Goal: Task Accomplishment & Management: Complete application form

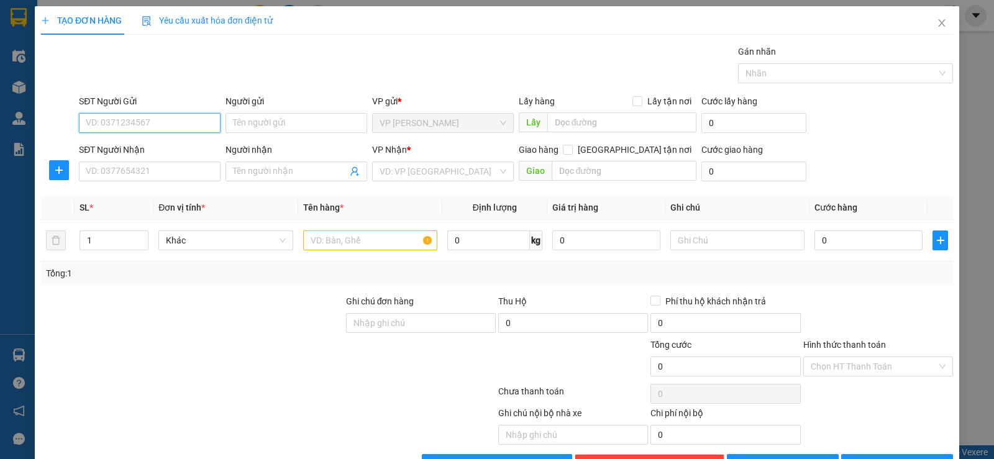
click at [166, 124] on input "SĐT Người Gửi" at bounding box center [150, 123] width 142 height 20
type input "0366991581"
click at [158, 153] on div "0366991581 - [PERSON_NAME]" at bounding box center [148, 148] width 125 height 14
type input "anh hải"
type input "0366991581"
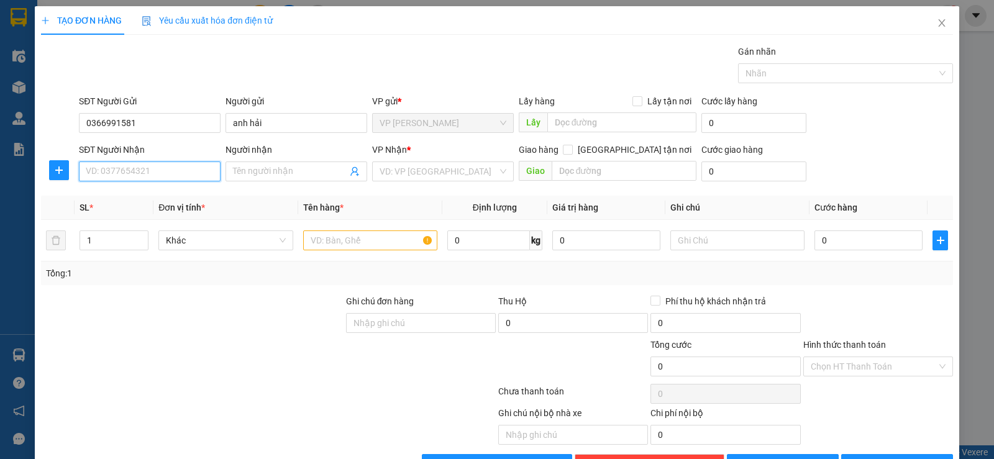
click at [160, 167] on input "SĐT Người Nhận" at bounding box center [150, 171] width 142 height 20
click at [168, 175] on input "SĐT Người Nhận" at bounding box center [150, 171] width 142 height 20
type input "0969567336"
click at [282, 176] on input "Người nhận" at bounding box center [290, 172] width 114 height 14
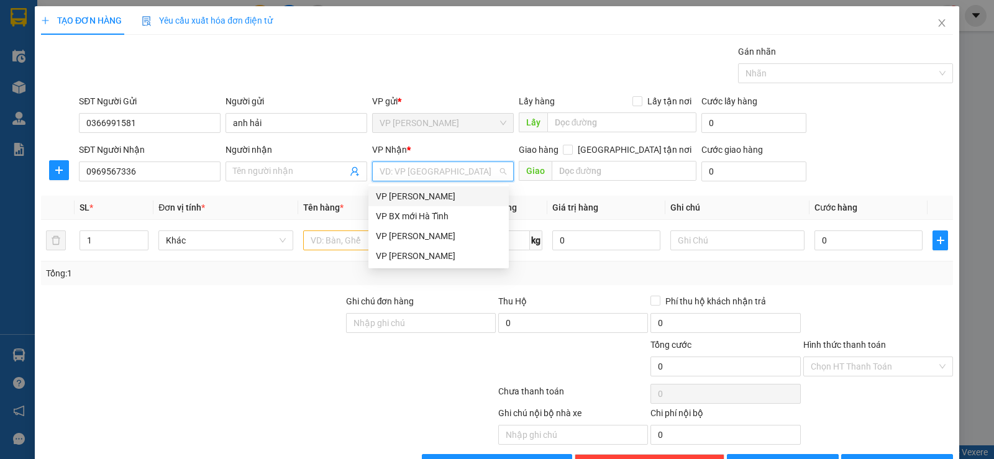
click at [399, 176] on input "search" at bounding box center [438, 171] width 118 height 19
click at [284, 173] on input "Người nhận" at bounding box center [290, 172] width 114 height 14
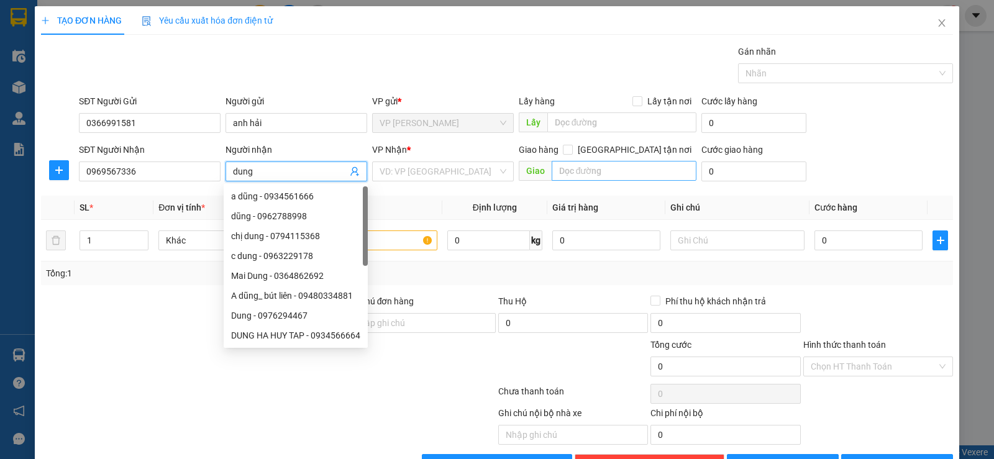
type input "dung"
click at [589, 175] on input "text" at bounding box center [624, 171] width 145 height 20
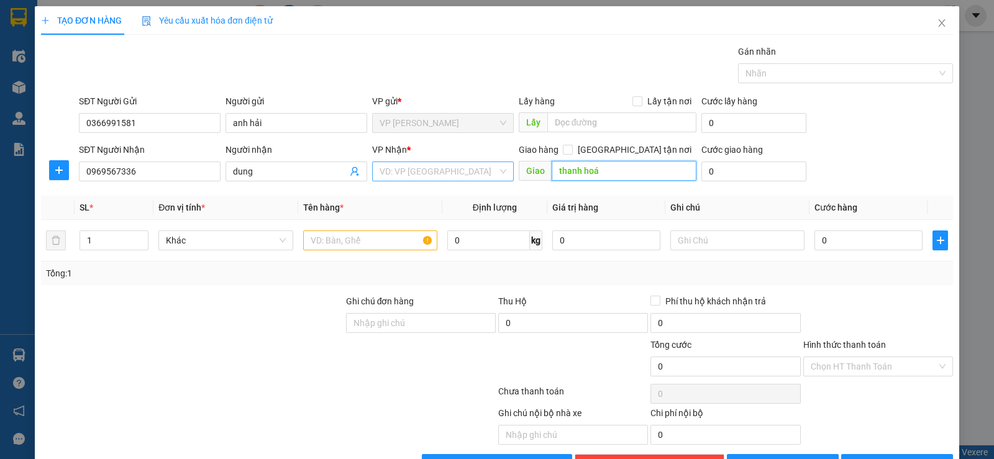
type input "thanh hoá"
click at [419, 171] on input "search" at bounding box center [438, 171] width 118 height 19
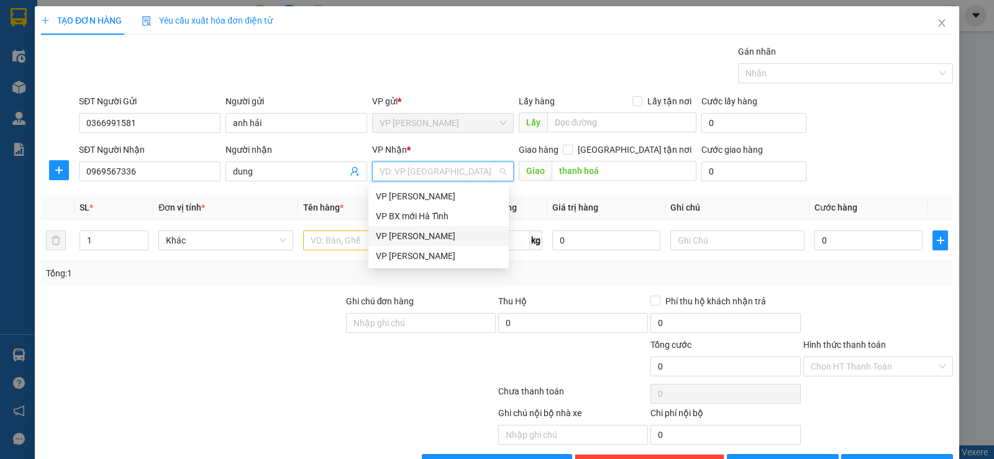
click at [429, 239] on div "VP [PERSON_NAME]" at bounding box center [438, 236] width 125 height 14
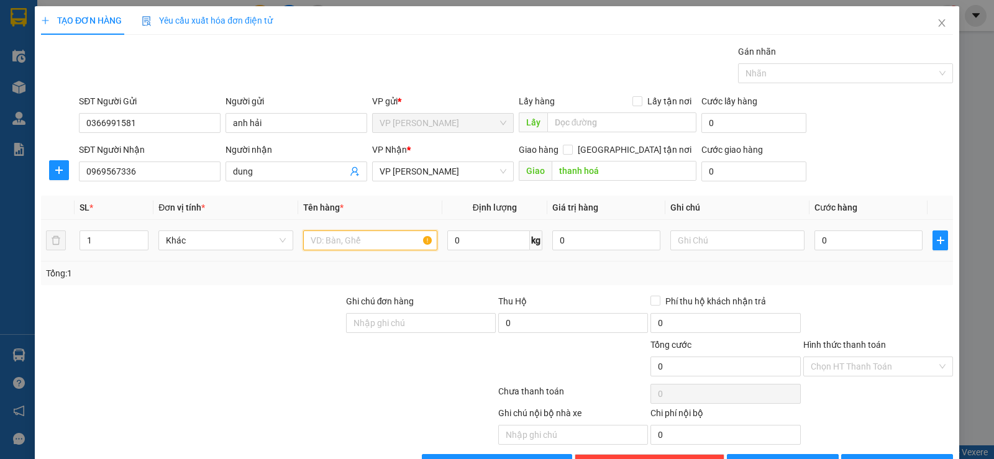
click at [344, 240] on input "text" at bounding box center [370, 240] width 134 height 20
type input "10 t"
click at [140, 237] on icon "up" at bounding box center [142, 237] width 4 height 4
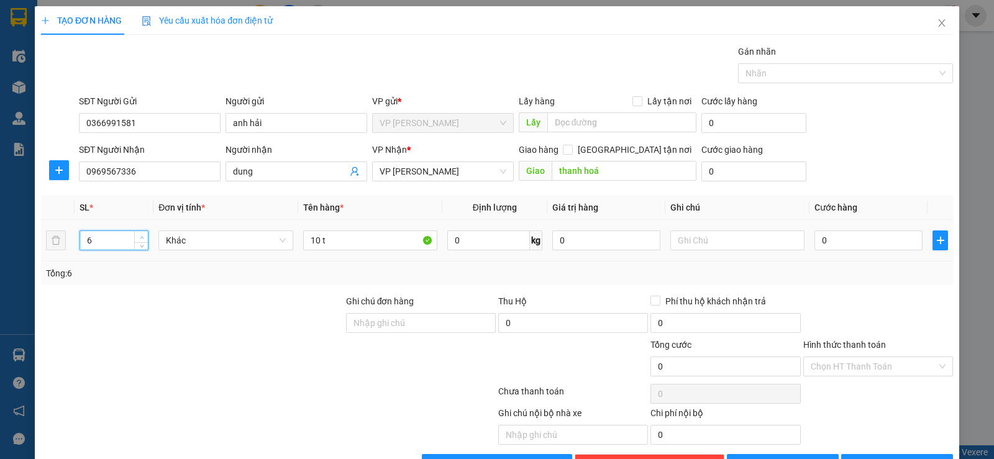
click at [140, 237] on icon "up" at bounding box center [142, 237] width 4 height 4
type input "10"
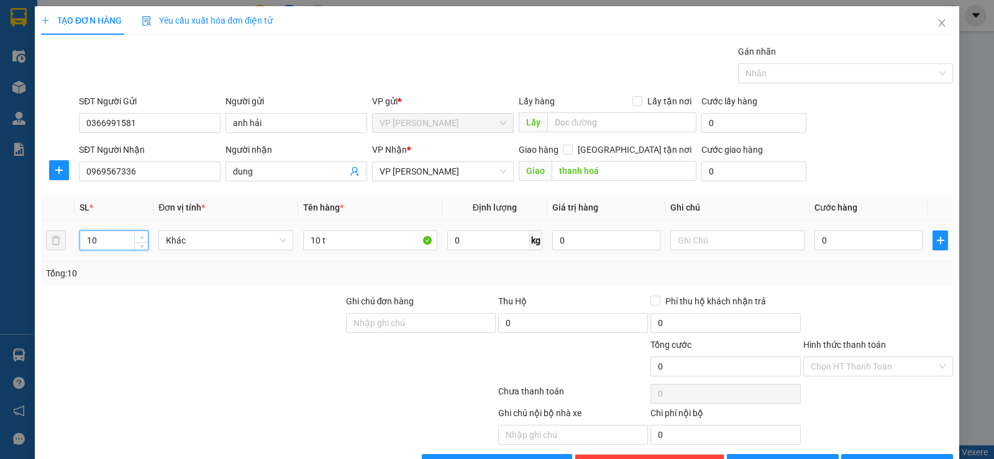
click at [138, 236] on span "up" at bounding box center [141, 237] width 7 height 7
click at [825, 242] on input "0" at bounding box center [868, 240] width 108 height 20
type input "5"
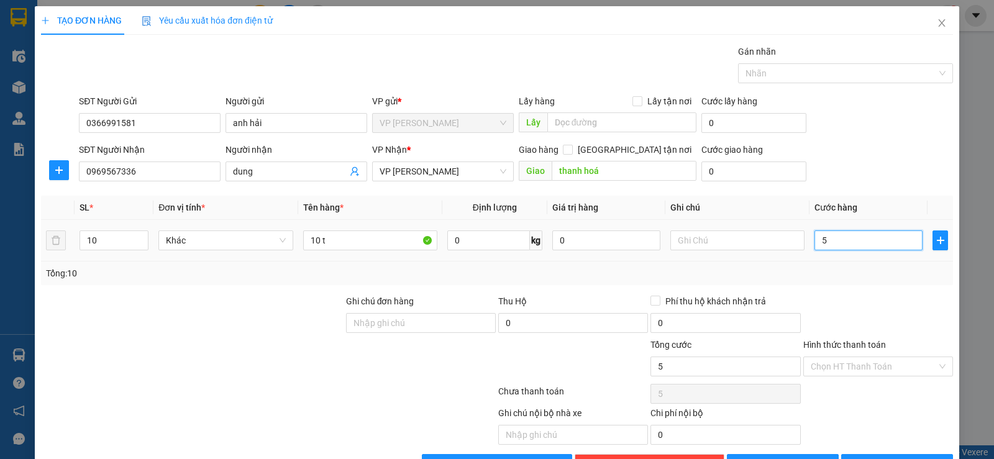
type input "50"
type input "500"
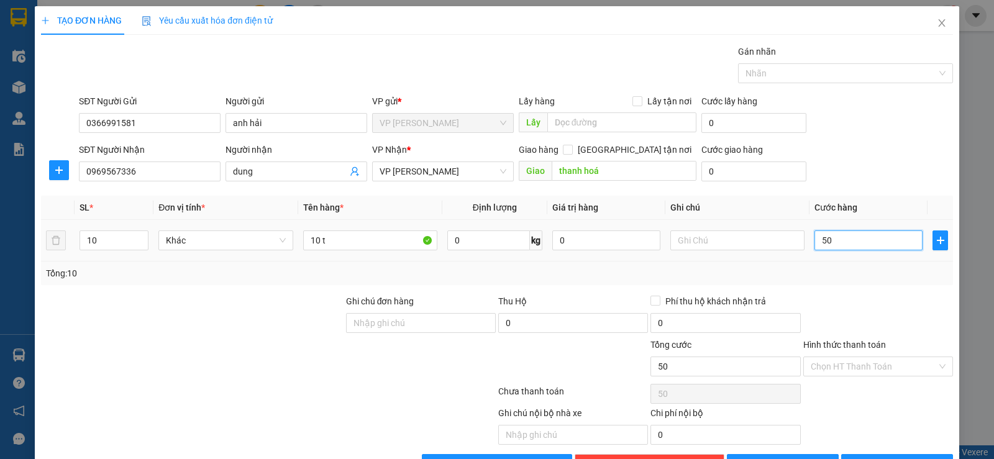
type input "500"
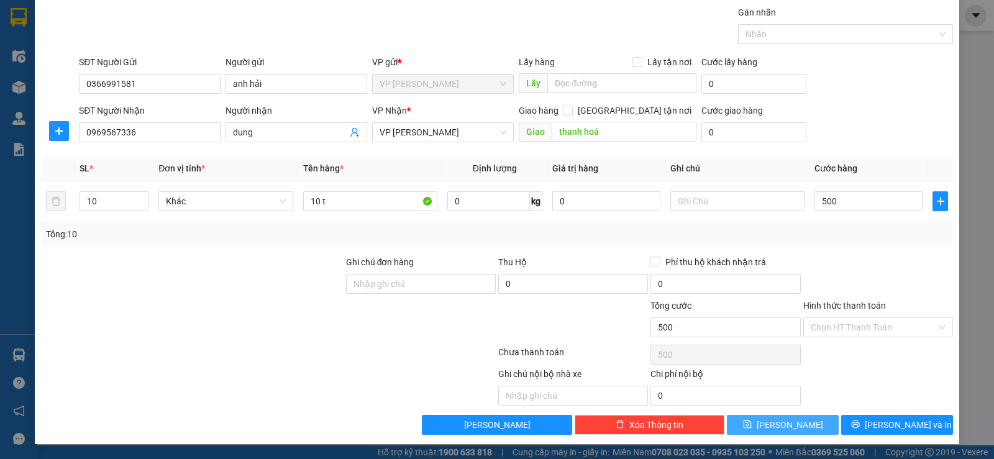
type input "500.000"
click at [784, 424] on span "[PERSON_NAME]" at bounding box center [790, 425] width 66 height 14
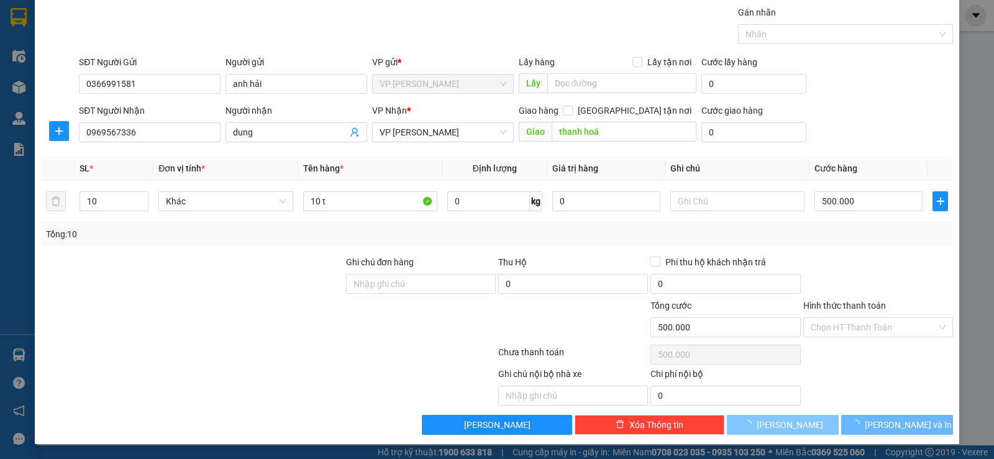
type input "1"
type input "0"
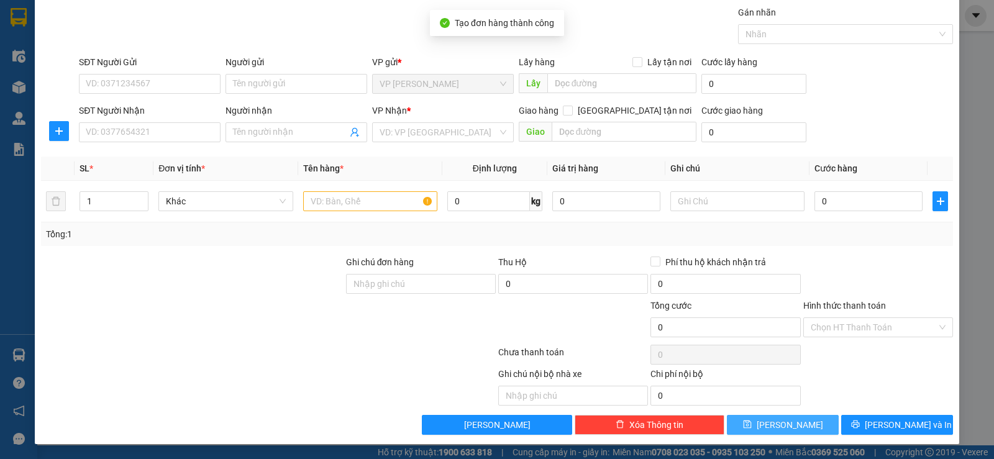
scroll to position [0, 0]
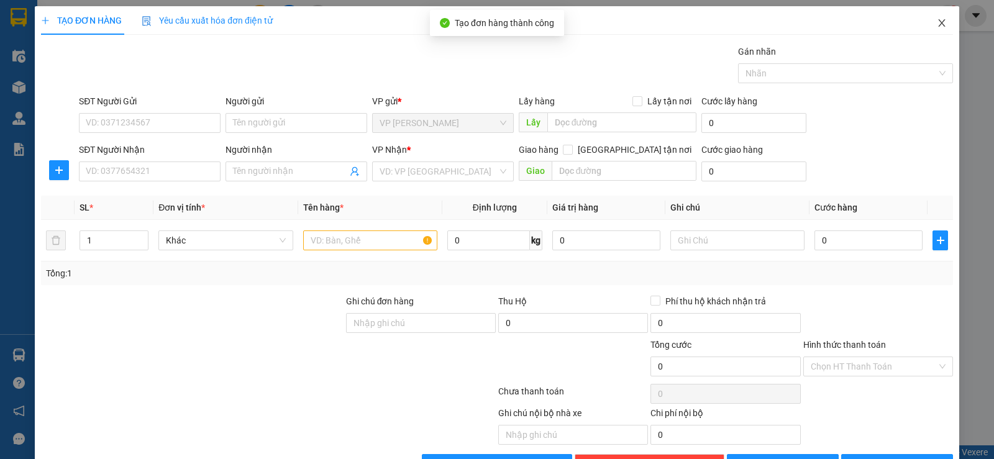
click at [938, 24] on span "Close" at bounding box center [941, 23] width 35 height 35
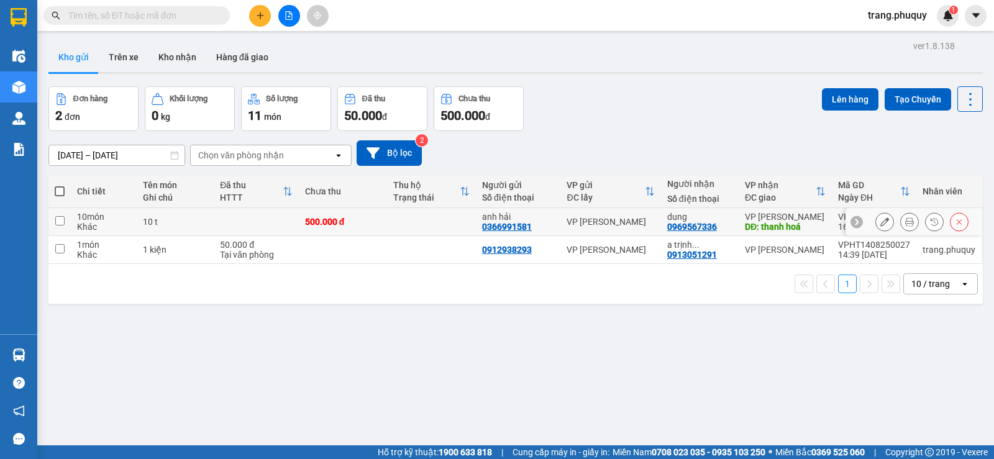
click at [903, 227] on button at bounding box center [909, 222] width 17 height 22
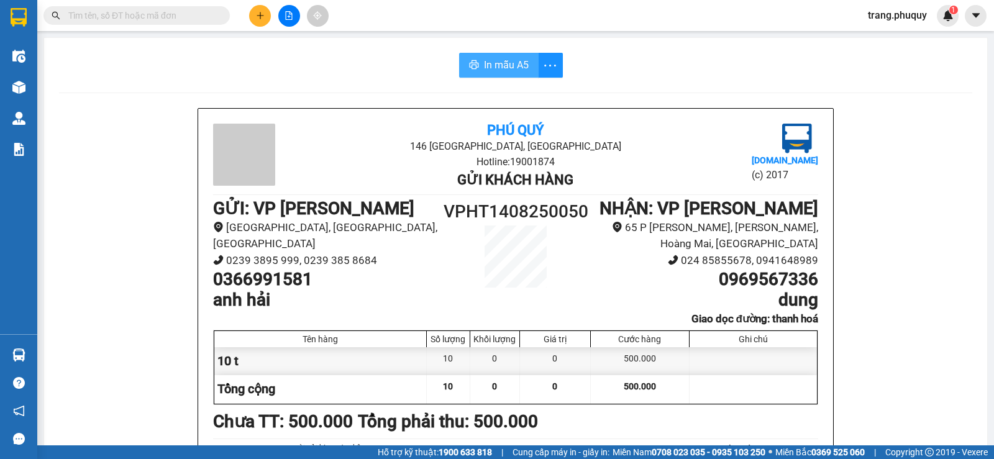
click at [510, 61] on span "In mẫu A5" at bounding box center [506, 65] width 45 height 16
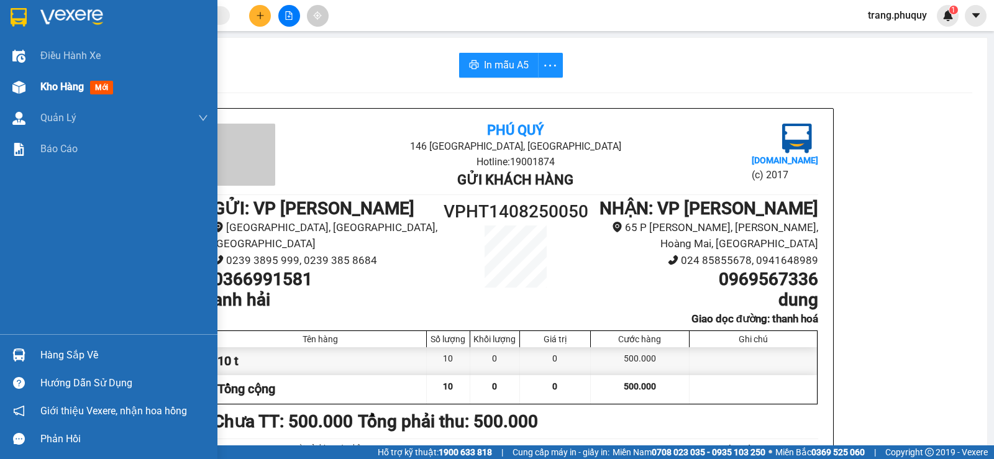
click at [66, 97] on div "Kho hàng mới" at bounding box center [124, 86] width 168 height 31
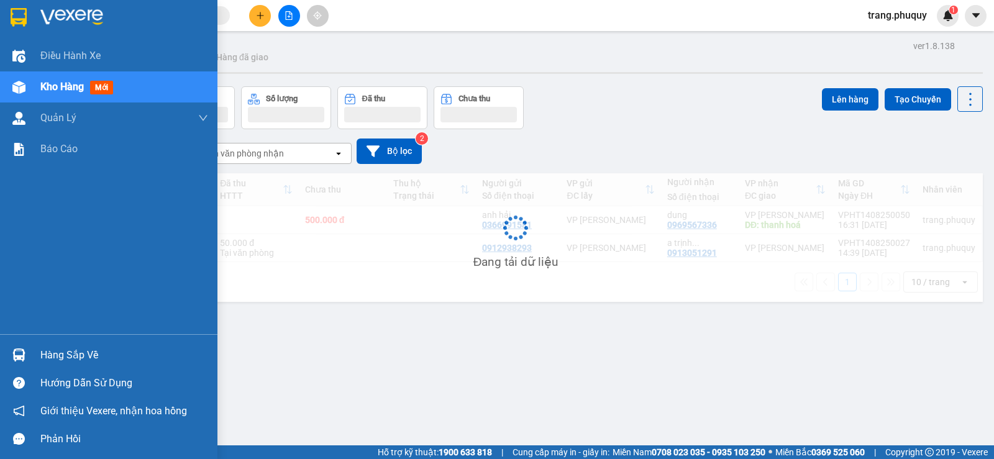
click at [67, 84] on span "Kho hàng" at bounding box center [61, 87] width 43 height 12
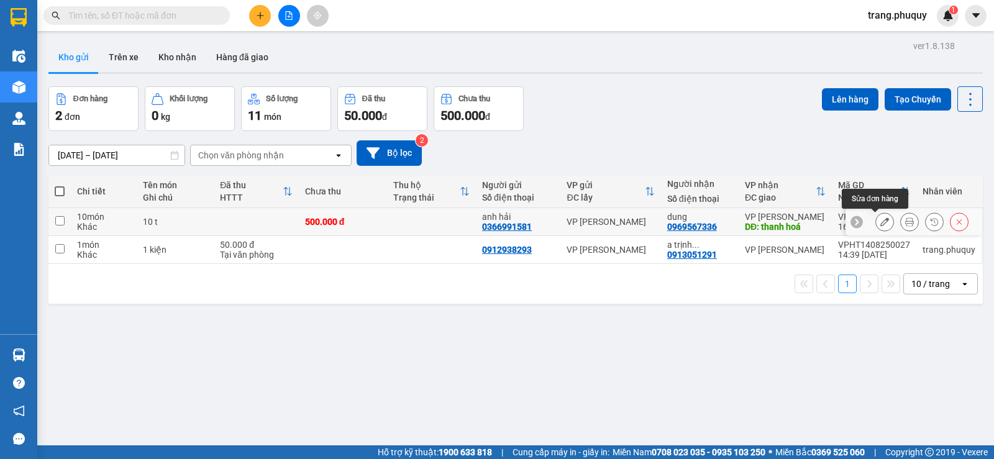
click at [880, 219] on button at bounding box center [884, 222] width 17 height 22
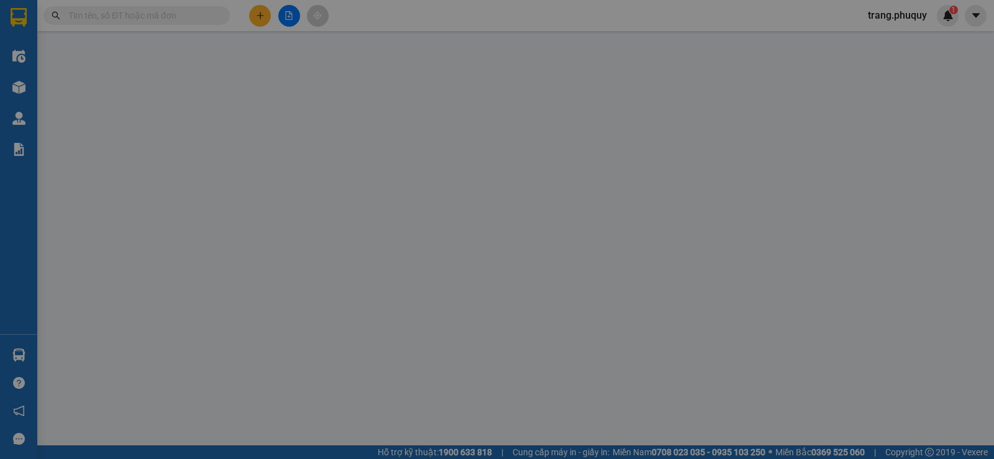
type input "0366991581"
type input "anh hải"
type input "0969567336"
type input "dung"
type input "thanh hoá"
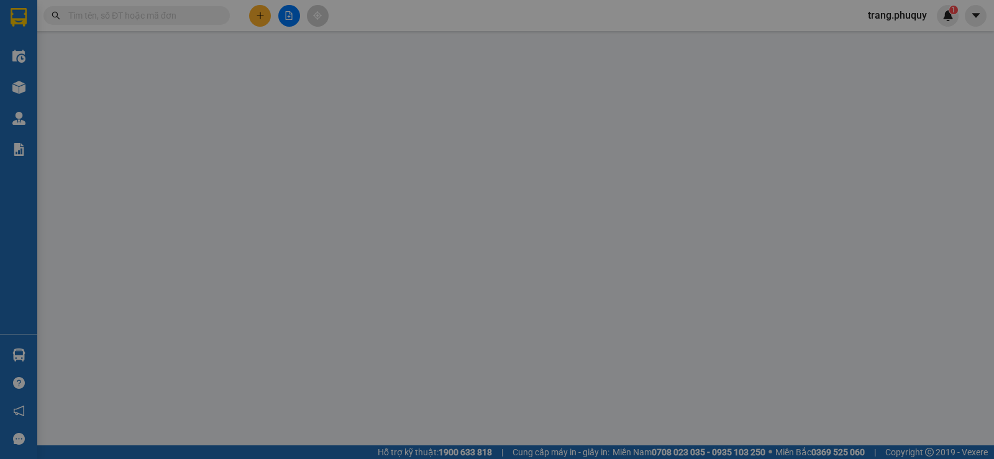
type input "500.000"
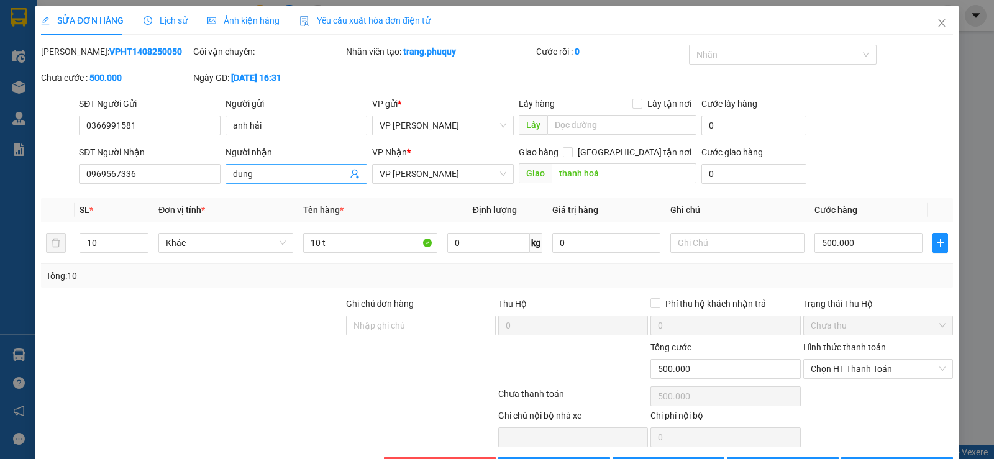
click at [289, 172] on input "dung" at bounding box center [290, 174] width 114 height 14
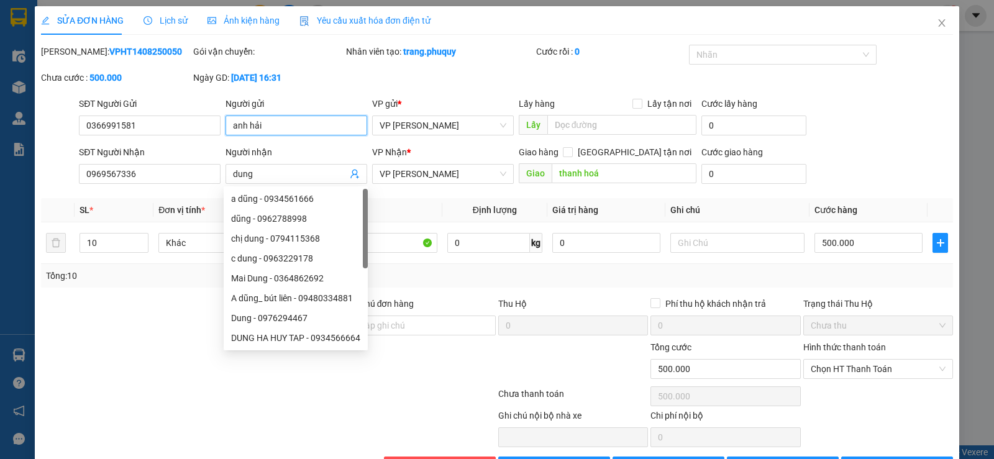
click at [292, 129] on input "anh hải" at bounding box center [296, 126] width 142 height 20
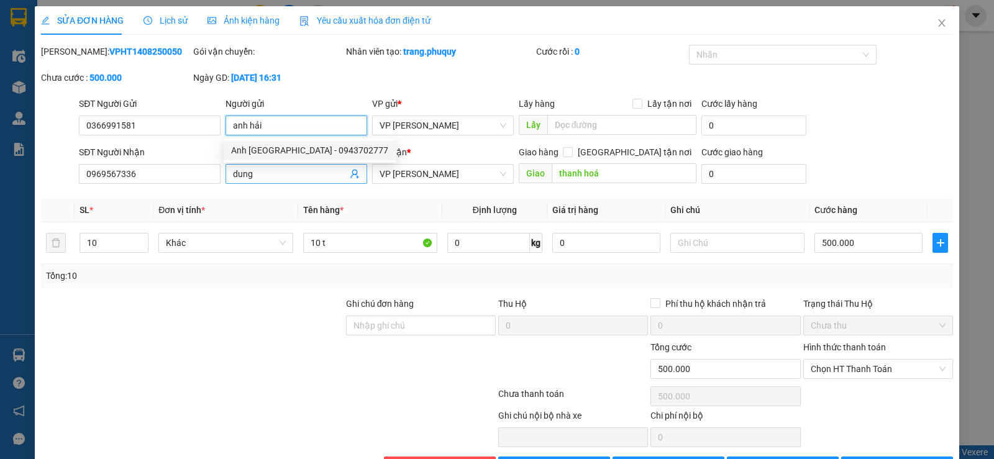
type input "anh hải"
click at [289, 172] on input "dung" at bounding box center [290, 174] width 114 height 14
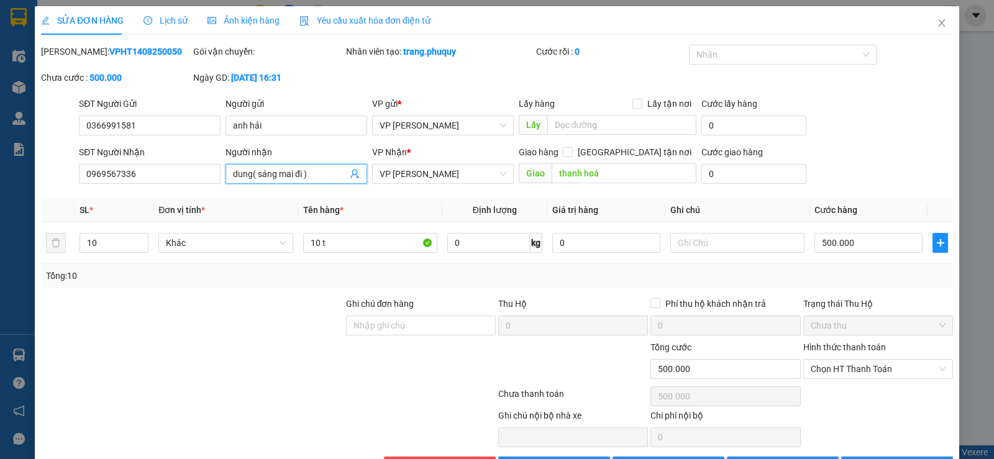
scroll to position [42, 0]
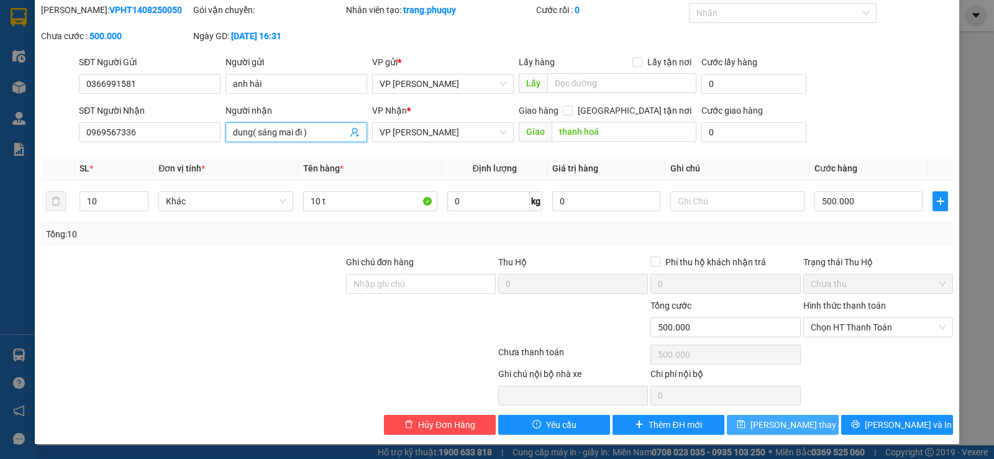
type input "dung( sáng mai đi )"
click at [782, 420] on span "[PERSON_NAME] thay đổi" at bounding box center [799, 425] width 99 height 14
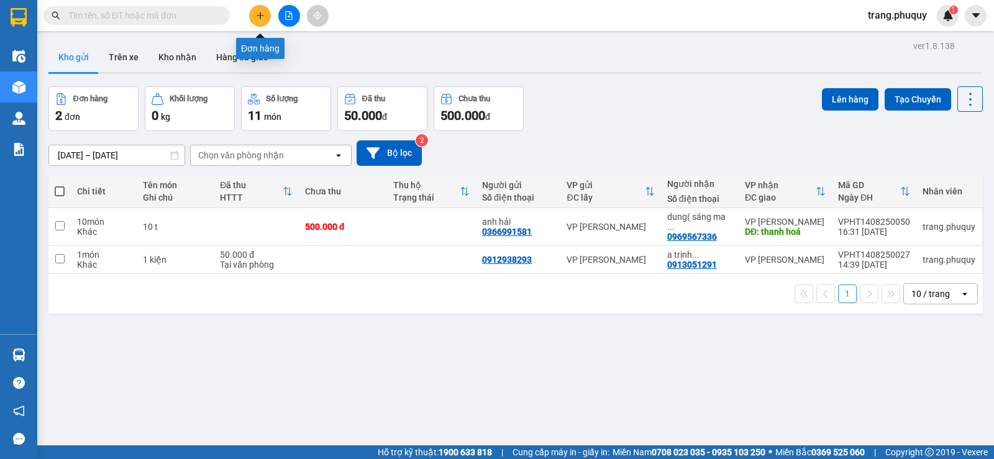
click at [259, 12] on icon "plus" at bounding box center [260, 15] width 9 height 9
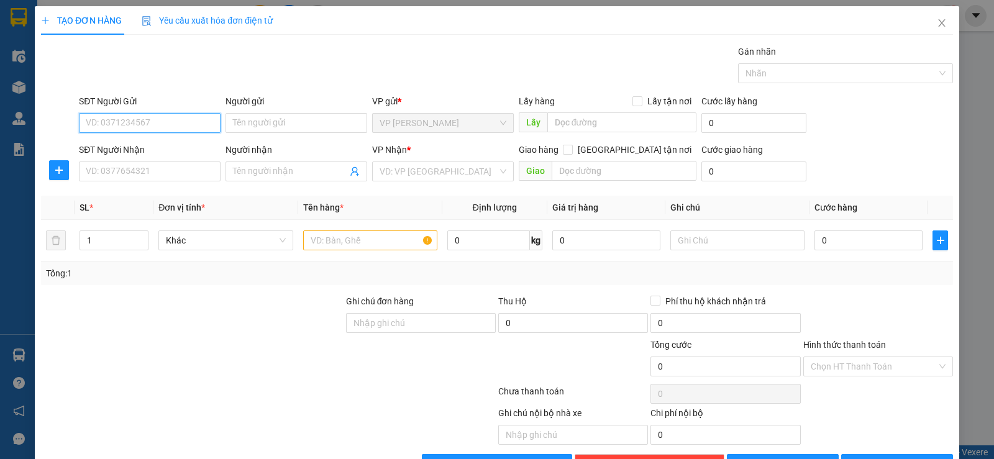
click at [163, 124] on input "SĐT Người Gửi" at bounding box center [150, 123] width 142 height 20
type input "0948097524"
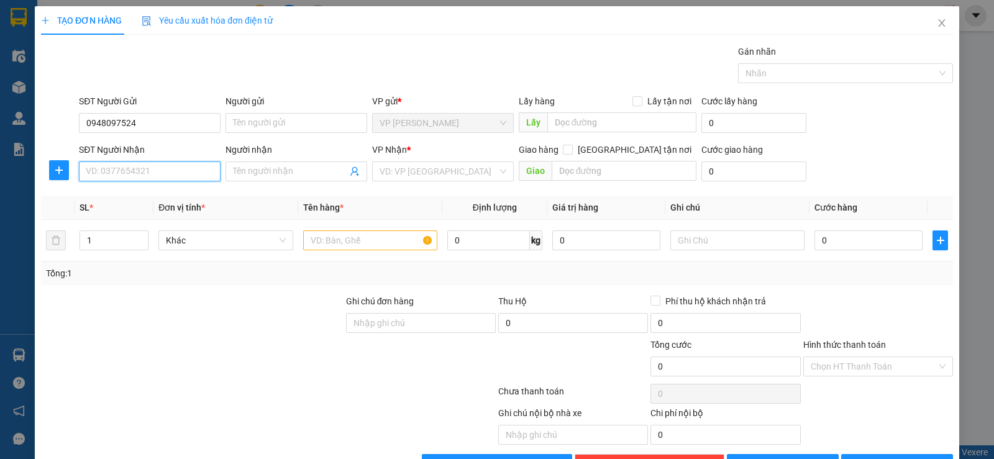
click at [135, 180] on input "SĐT Người Nhận" at bounding box center [150, 171] width 142 height 20
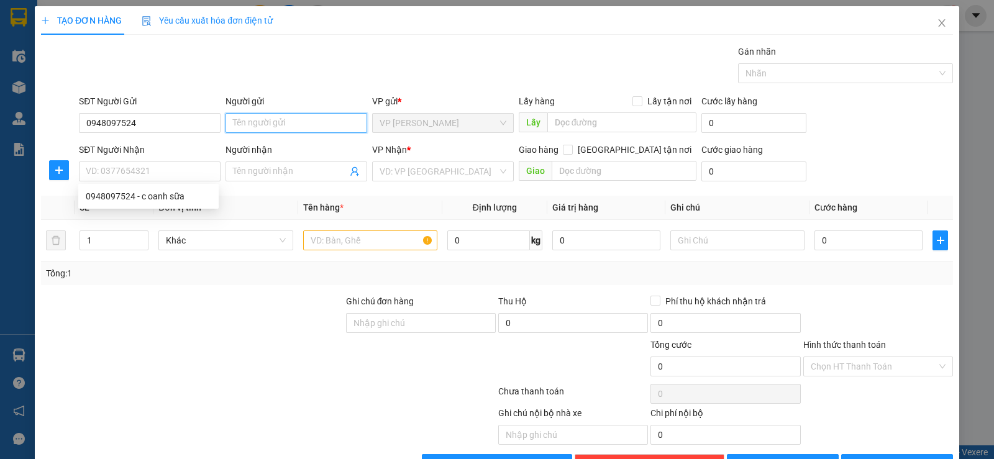
click at [253, 120] on input "Người gửi" at bounding box center [296, 123] width 142 height 20
type input "oanh sữa"
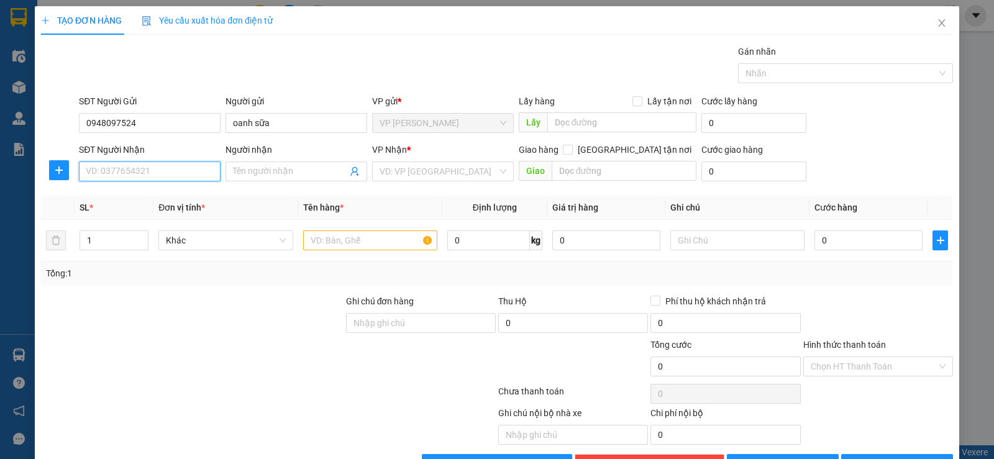
click at [166, 172] on input "SĐT Người Nhận" at bounding box center [150, 171] width 142 height 20
type input "0932299675"
click at [271, 170] on input "Người nhận" at bounding box center [290, 172] width 114 height 14
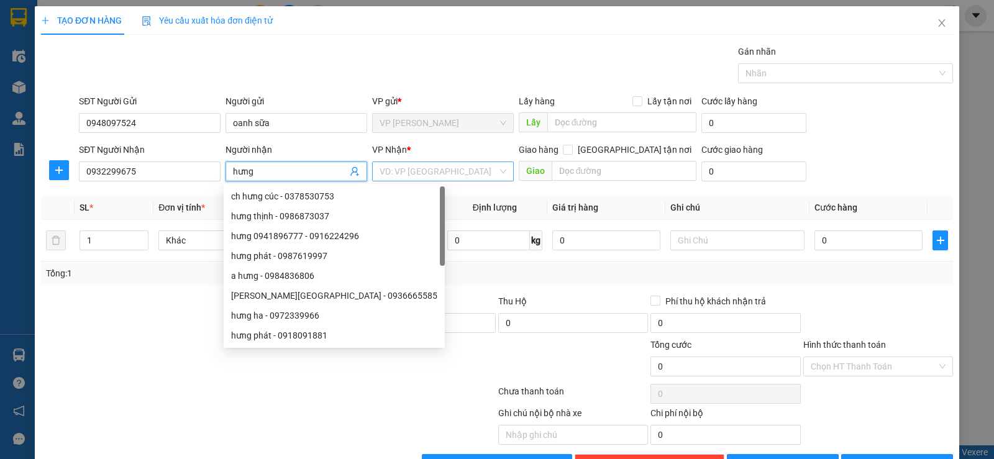
type input "hưng"
click at [411, 170] on input "search" at bounding box center [438, 171] width 118 height 19
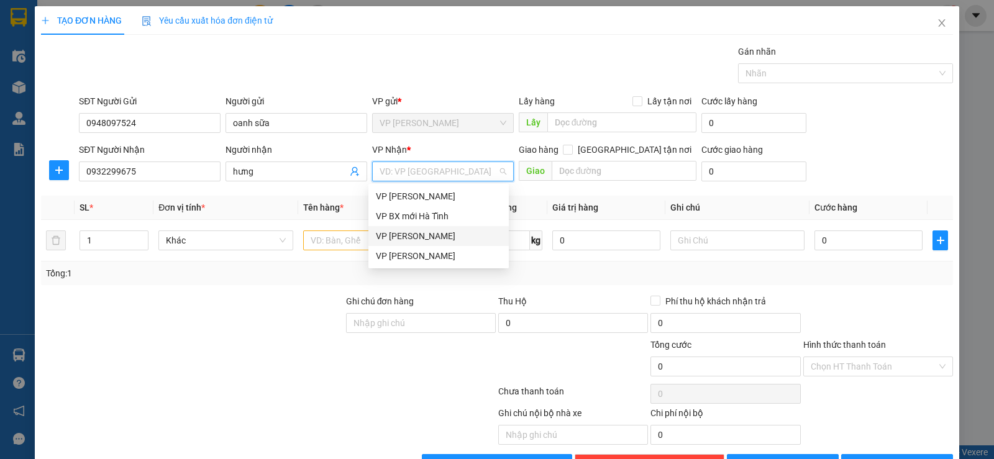
click at [434, 234] on div "VP [PERSON_NAME]" at bounding box center [438, 236] width 125 height 14
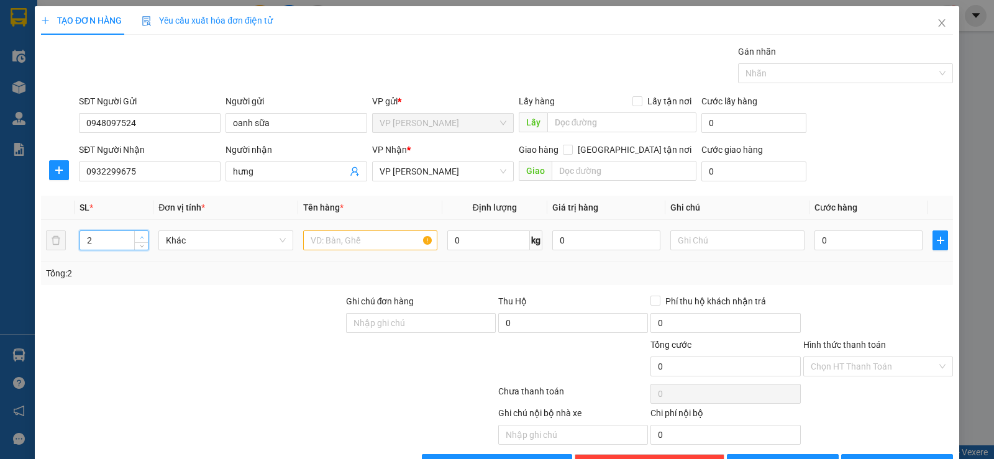
click at [140, 236] on icon "up" at bounding box center [142, 237] width 4 height 4
type input "4"
click at [140, 236] on icon "up" at bounding box center [142, 237] width 4 height 4
click at [329, 241] on input "text" at bounding box center [370, 240] width 134 height 20
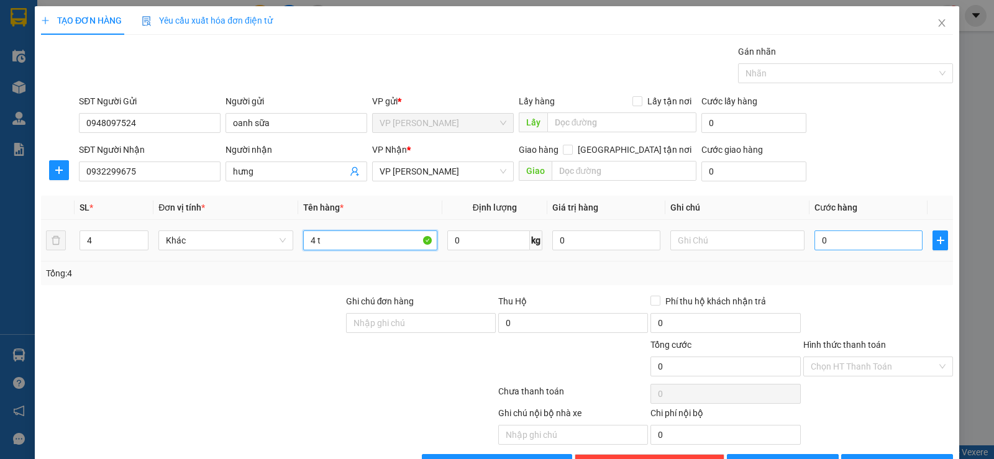
type input "4 t"
click at [818, 241] on input "0" at bounding box center [868, 240] width 108 height 20
type input "1"
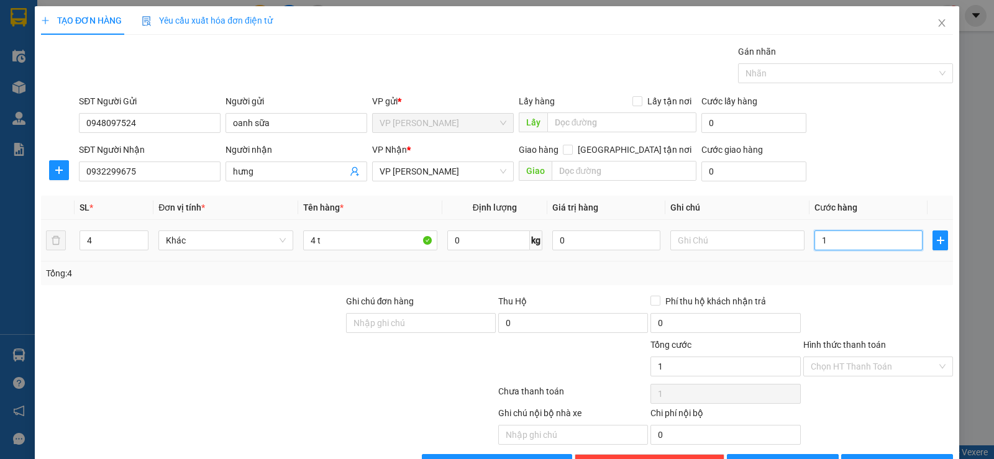
type input "16"
type input "160"
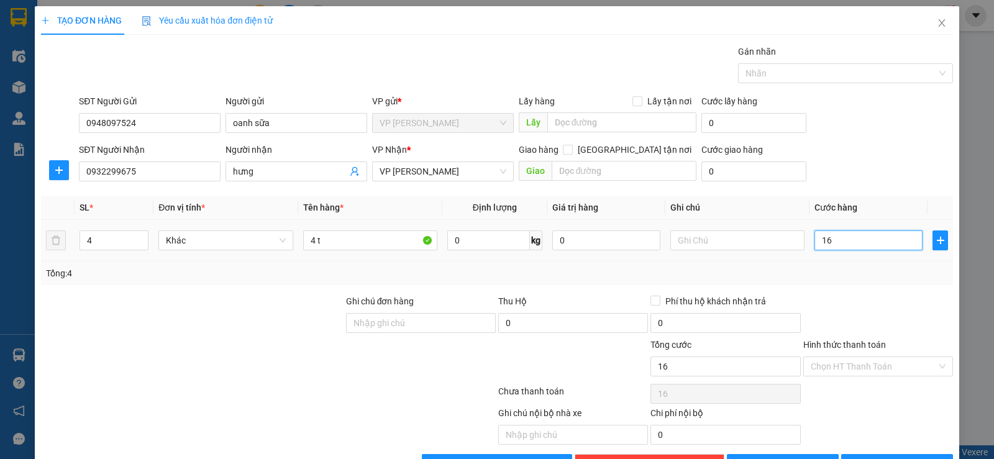
type input "160"
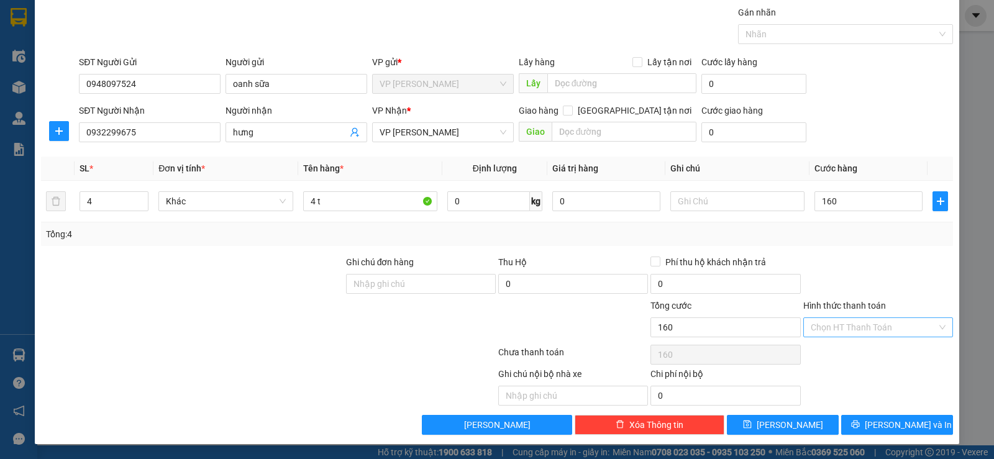
type input "160.000"
click at [838, 328] on input "Hình thức thanh toán" at bounding box center [874, 327] width 126 height 19
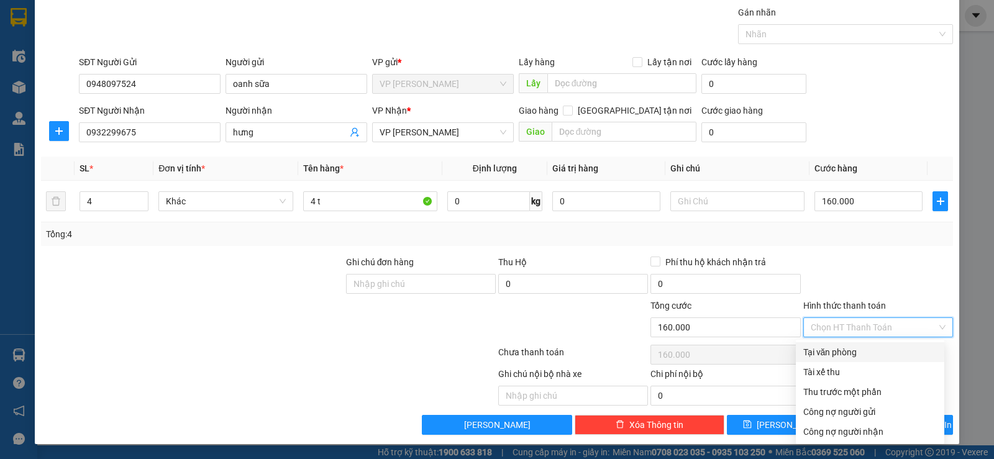
click at [838, 350] on div "Tại văn phòng" at bounding box center [870, 352] width 134 height 14
type input "0"
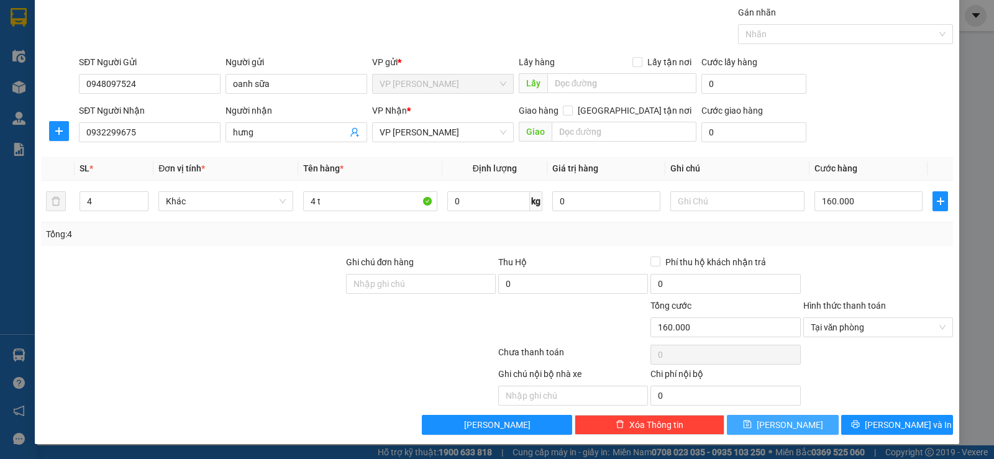
click at [786, 420] on span "[PERSON_NAME]" at bounding box center [790, 425] width 66 height 14
type input "1"
type input "0"
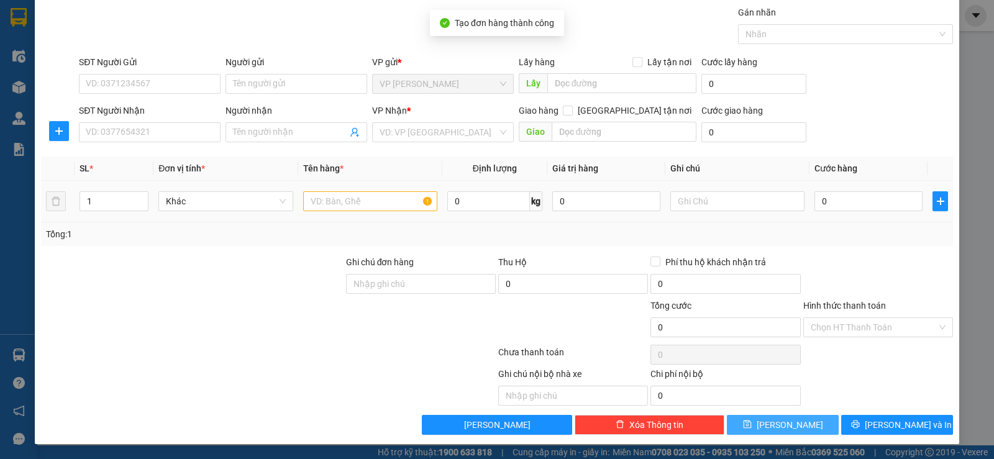
scroll to position [0, 0]
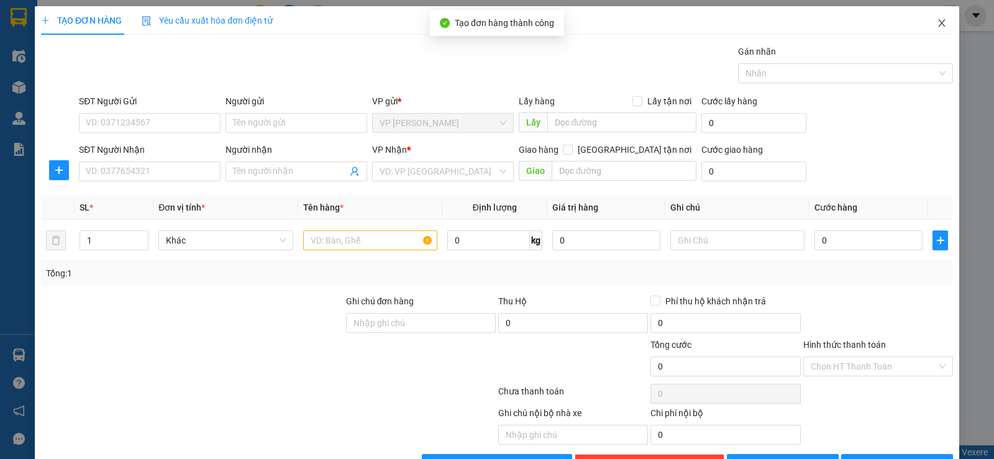
click at [930, 31] on span "Close" at bounding box center [941, 23] width 35 height 35
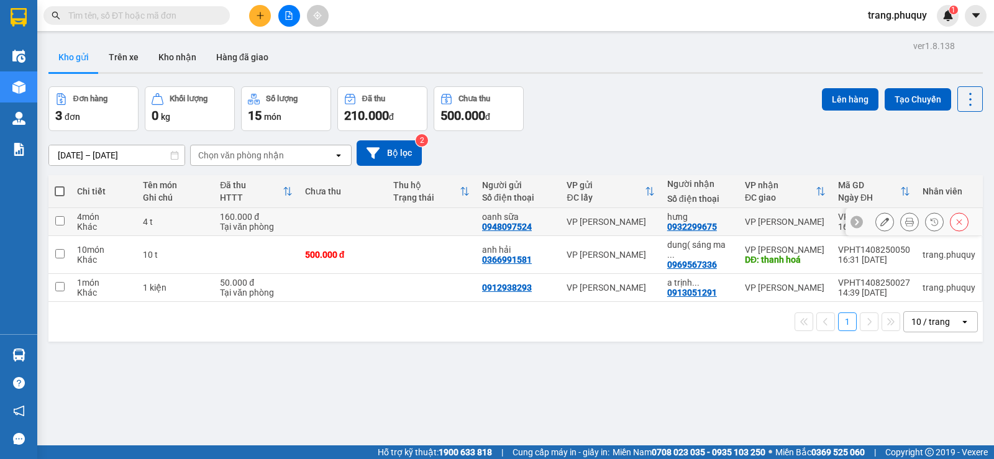
click at [905, 219] on button at bounding box center [909, 222] width 17 height 22
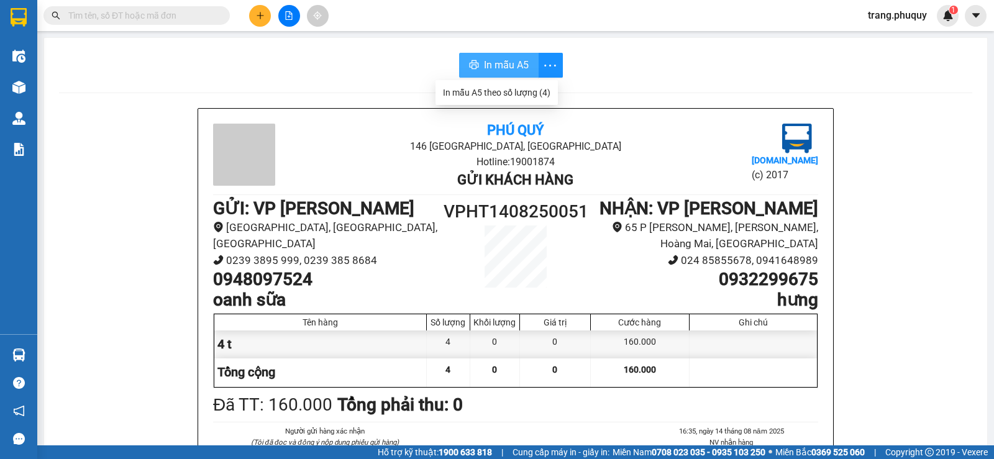
click at [515, 60] on span "In mẫu A5" at bounding box center [506, 65] width 45 height 16
